Goal: Transaction & Acquisition: Purchase product/service

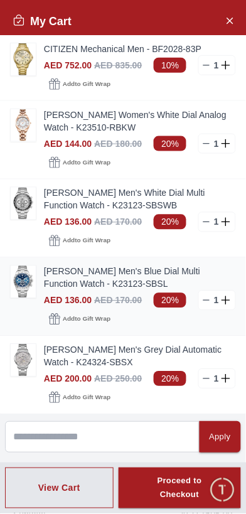
click at [205, 301] on icon at bounding box center [207, 301] width 10 height 10
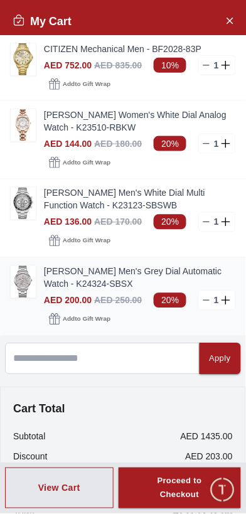
scroll to position [46, 0]
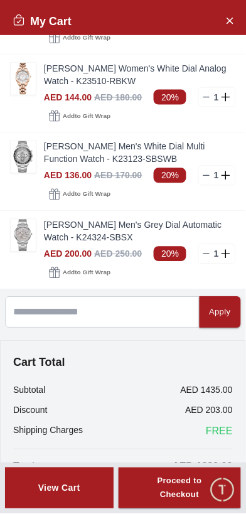
click at [70, 485] on div "View Cart" at bounding box center [59, 488] width 42 height 13
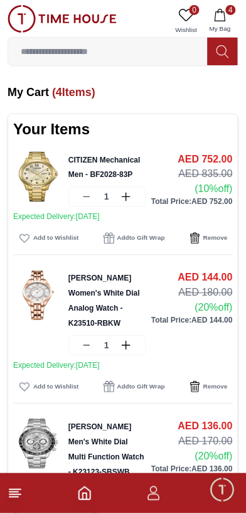
click at [84, 500] on icon "Home" at bounding box center [84, 494] width 11 height 13
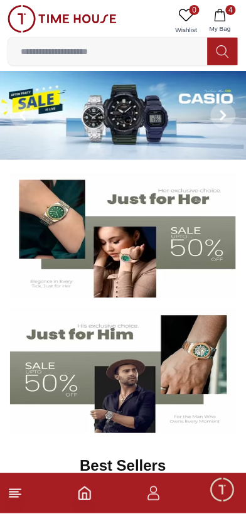
click at [67, 389] on img at bounding box center [123, 371] width 226 height 126
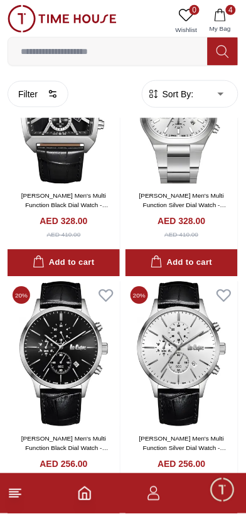
scroll to position [4475, 0]
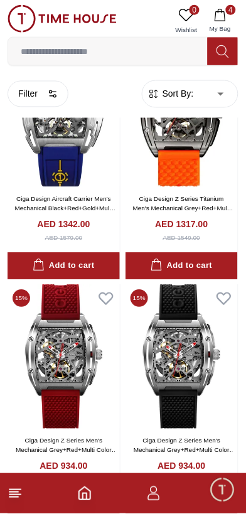
scroll to position [7064, 0]
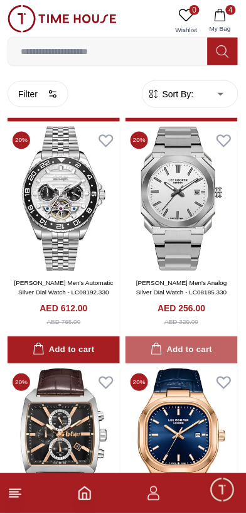
scroll to position [10897, 0]
